Goal: Entertainment & Leisure: Consume media (video, audio)

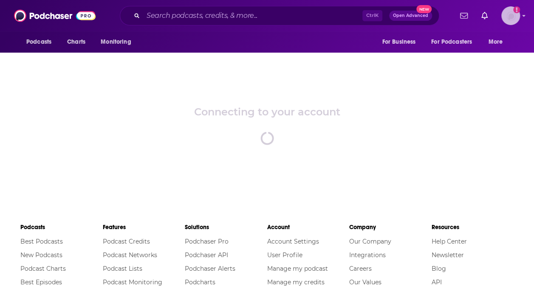
click at [510, 20] on img "Logged in as eseto" at bounding box center [511, 15] width 19 height 19
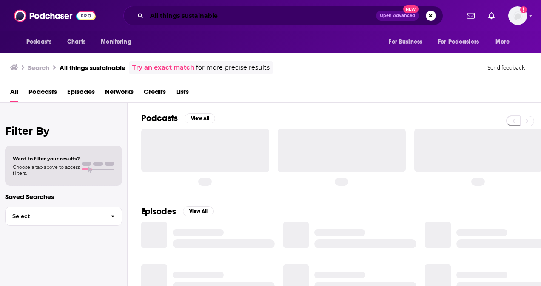
click at [170, 17] on input "All things sustainable" at bounding box center [261, 16] width 229 height 14
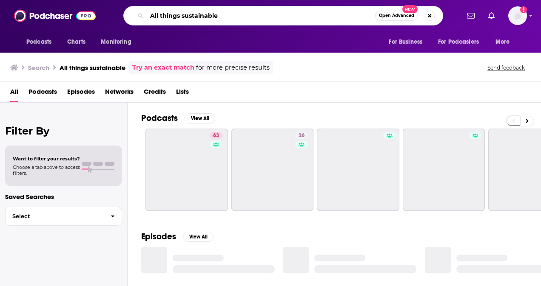
click at [170, 17] on input "All things sustainable" at bounding box center [261, 16] width 228 height 14
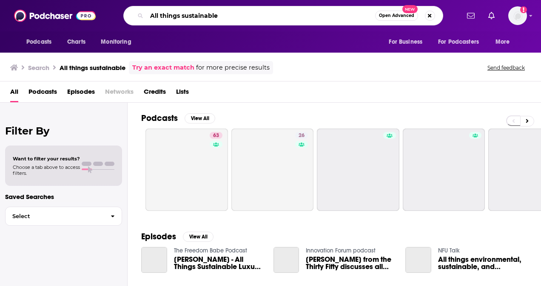
click at [170, 17] on input "All things sustainable" at bounding box center [261, 16] width 228 height 14
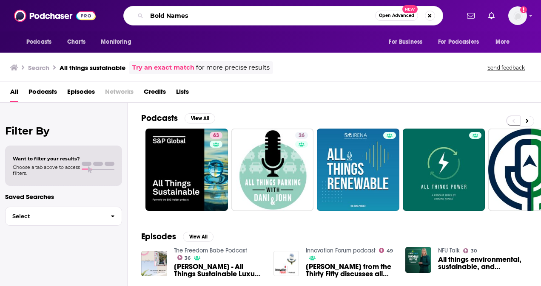
type input "Bold Names"
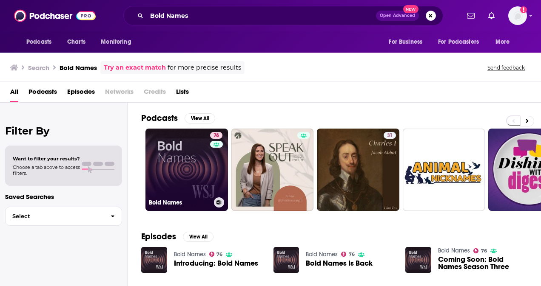
click at [156, 167] on link "76 Bold Names" at bounding box center [186, 170] width 82 height 82
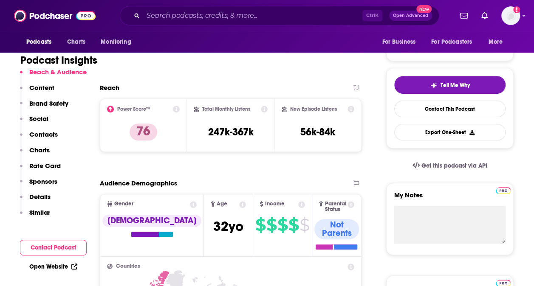
scroll to position [162, 0]
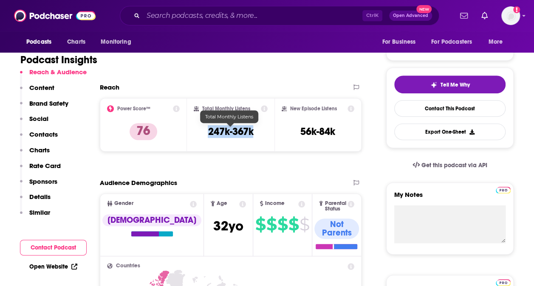
drag, startPoint x: 207, startPoint y: 133, endPoint x: 258, endPoint y: 133, distance: 51.0
click at [258, 133] on div "Total Monthly Listens 247k-367k" at bounding box center [231, 124] width 74 height 39
copy h3 "247k-367k"
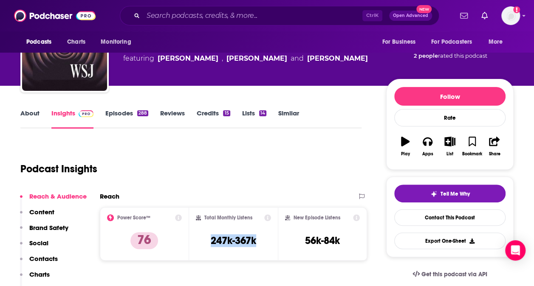
scroll to position [50, 0]
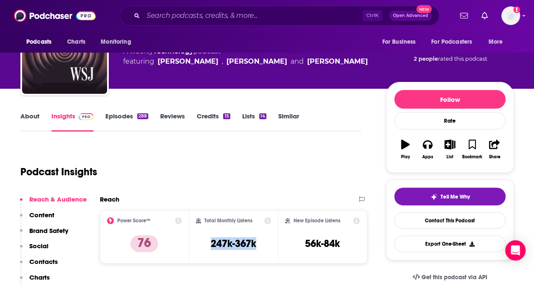
click at [123, 118] on link "Episodes 288" at bounding box center [126, 122] width 43 height 20
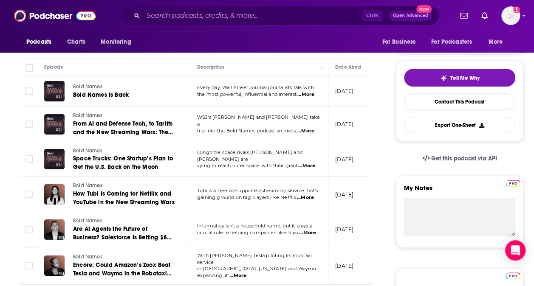
click at [306, 199] on span "...More" at bounding box center [305, 198] width 17 height 7
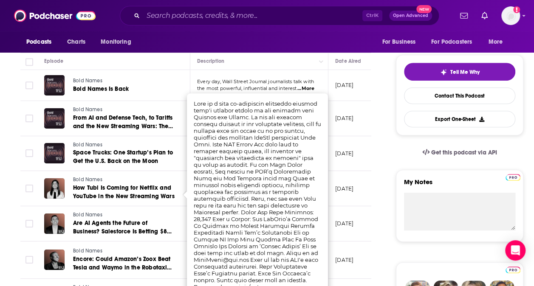
scroll to position [177, 0]
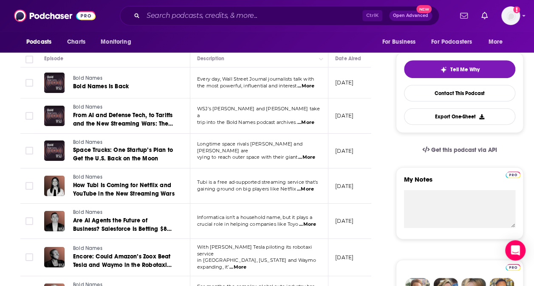
drag, startPoint x: 210, startPoint y: 141, endPoint x: 232, endPoint y: 138, distance: 22.4
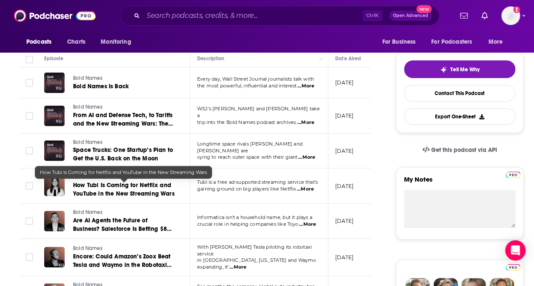
click at [106, 190] on span "How Tubi Is Coming for Netflix and YouTube in the New Streaming Wars" at bounding box center [124, 190] width 102 height 16
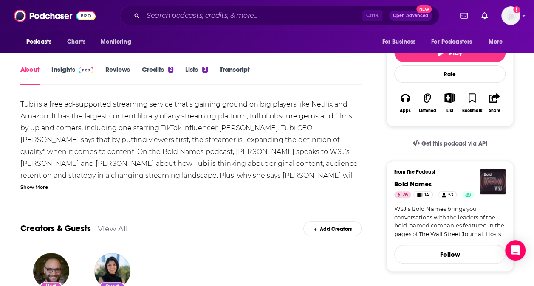
scroll to position [115, 0]
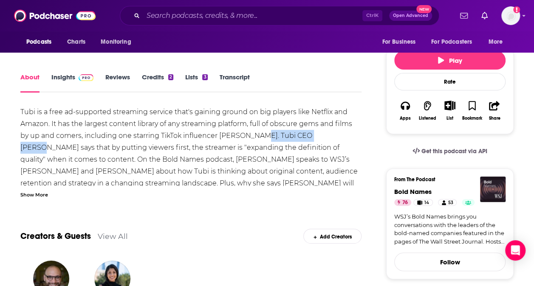
drag, startPoint x: 260, startPoint y: 136, endPoint x: 326, endPoint y: 136, distance: 66.3
click at [326, 136] on div "Tubi is a free ad-supported streaming service that's gaining ground on big play…" at bounding box center [190, 260] width 341 height 309
copy div "Tubi CEO Anjali Sud"
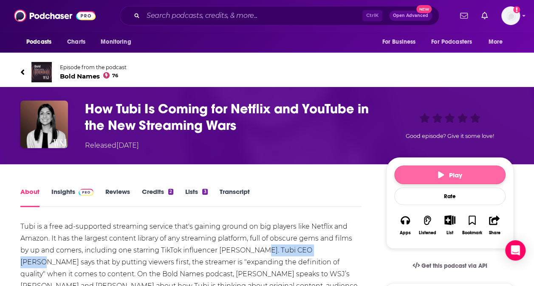
click at [435, 174] on button "Play" at bounding box center [449, 175] width 111 height 19
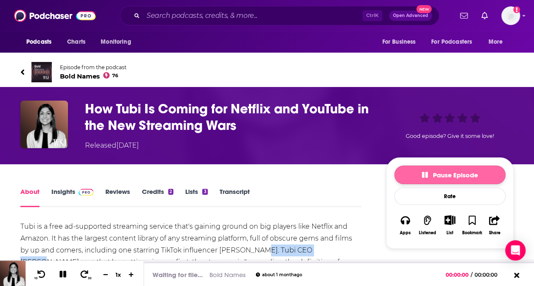
click at [427, 173] on icon "button" at bounding box center [425, 175] width 6 height 6
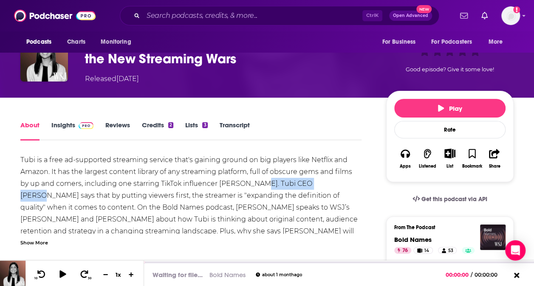
scroll to position [77, 0]
